Goal: Communication & Community: Participate in discussion

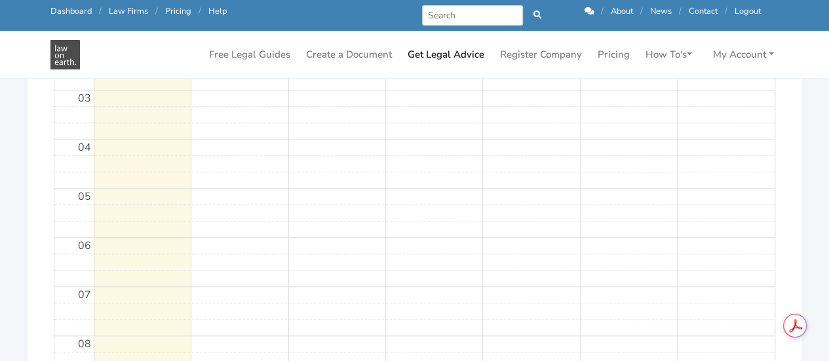
scroll to position [292, 0]
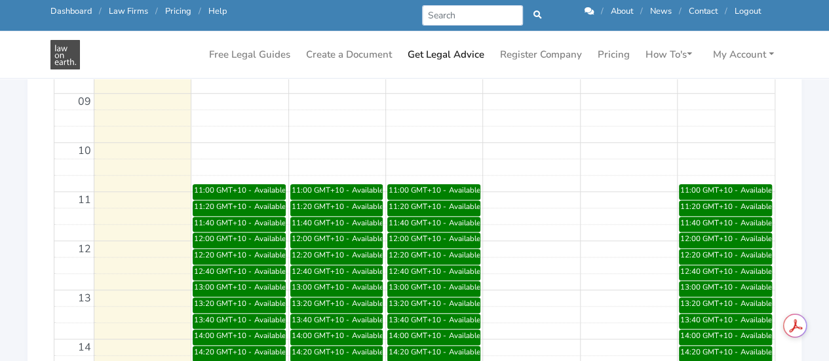
click at [585, 10] on icon at bounding box center [589, 11] width 9 height 9
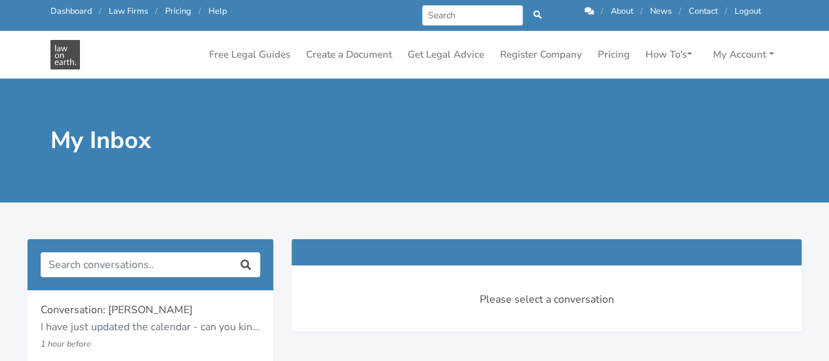
click at [97, 314] on p "Conversation: Bailey Eustace" at bounding box center [151, 310] width 220 height 17
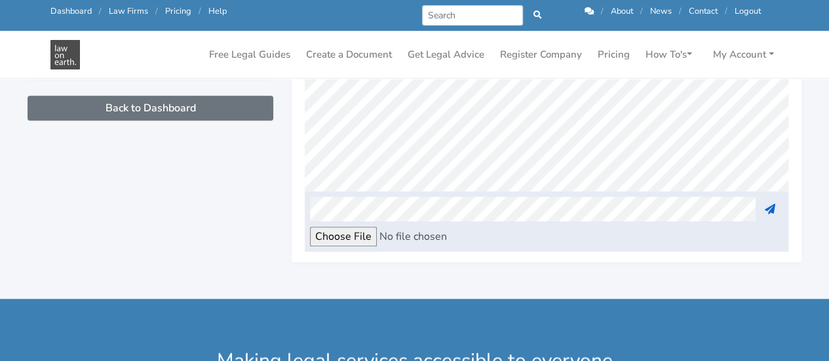
scroll to position [491, 0]
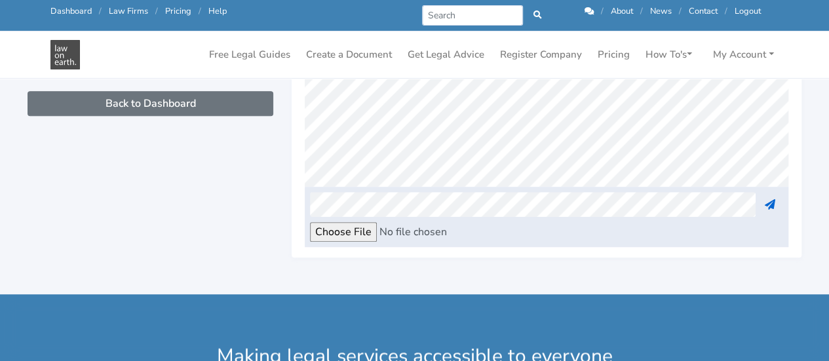
scroll to position [86, 0]
